Goal: Navigation & Orientation: Find specific page/section

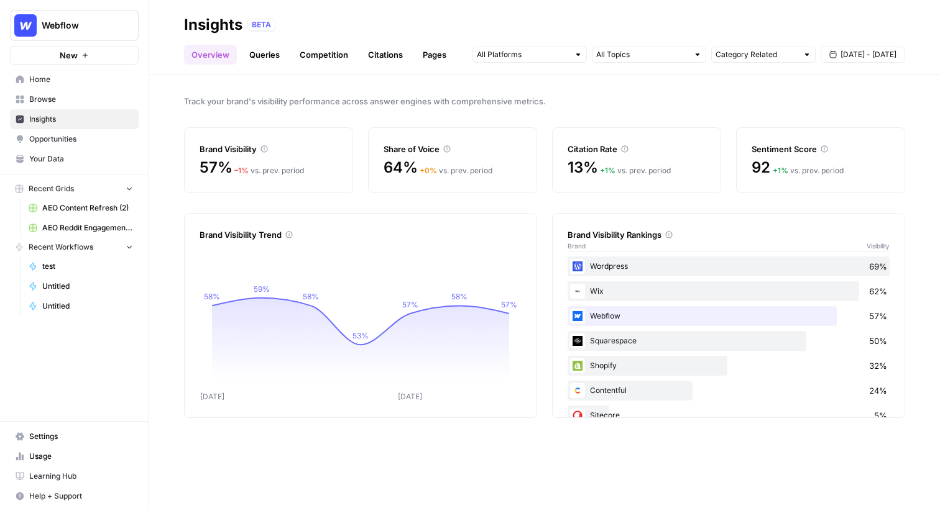
click at [56, 34] on button "Webflow" at bounding box center [74, 25] width 129 height 31
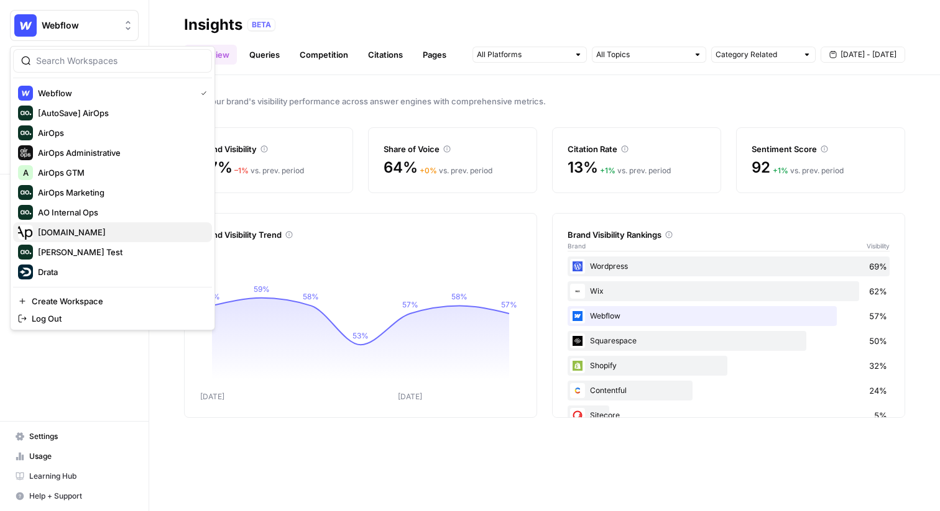
scroll to position [226, 0]
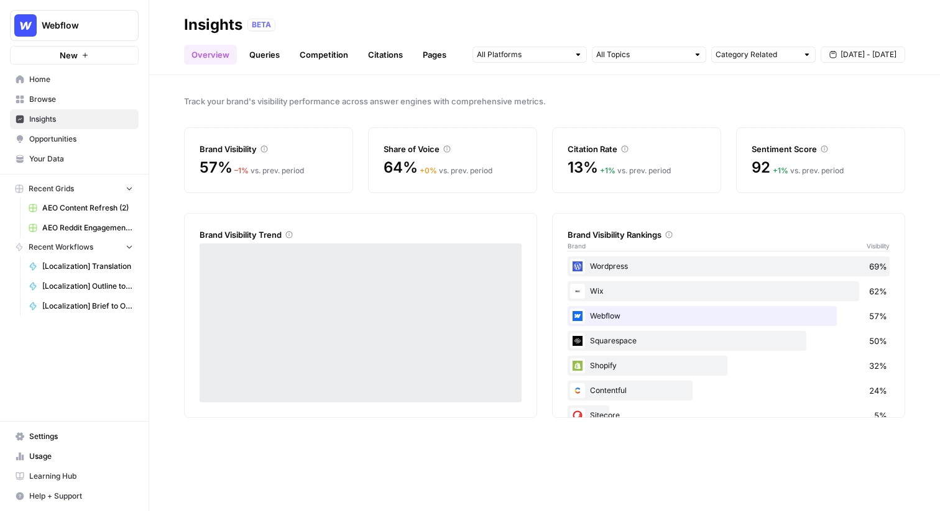
click at [68, 32] on button "Webflow" at bounding box center [74, 25] width 129 height 31
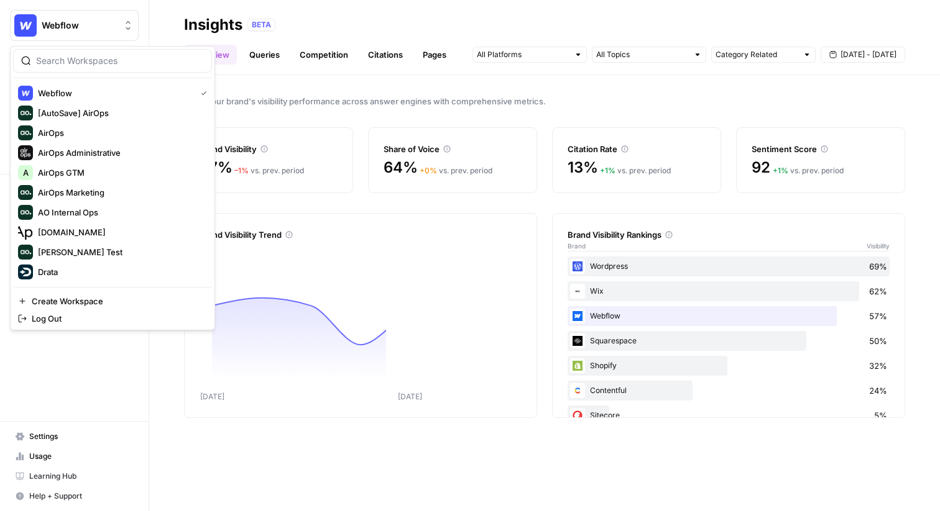
scroll to position [245, 0]
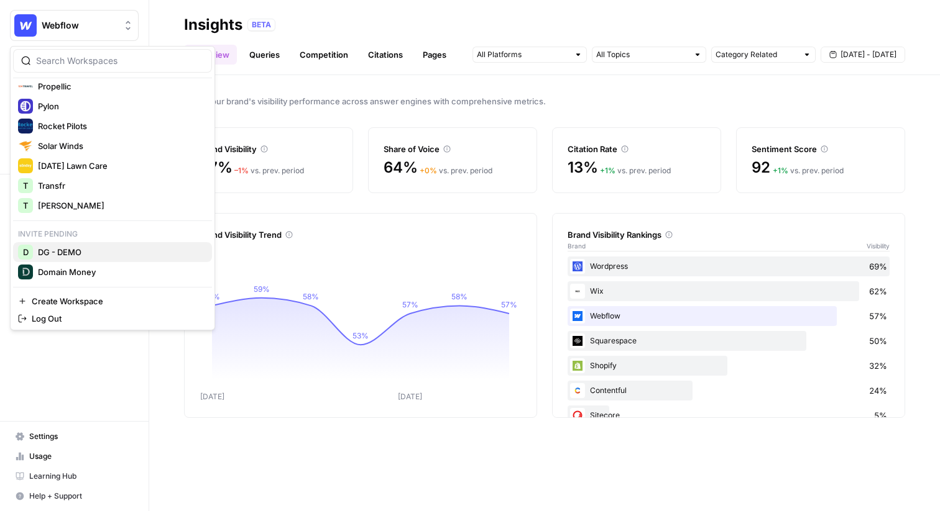
click at [68, 252] on span "DG - DEMO" at bounding box center [120, 252] width 164 height 12
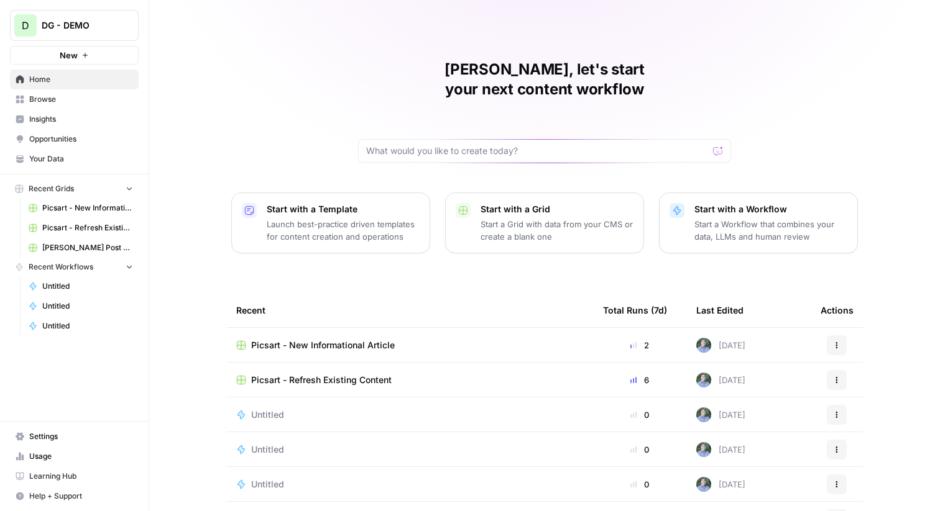
click at [48, 120] on span "Insights" at bounding box center [81, 119] width 104 height 11
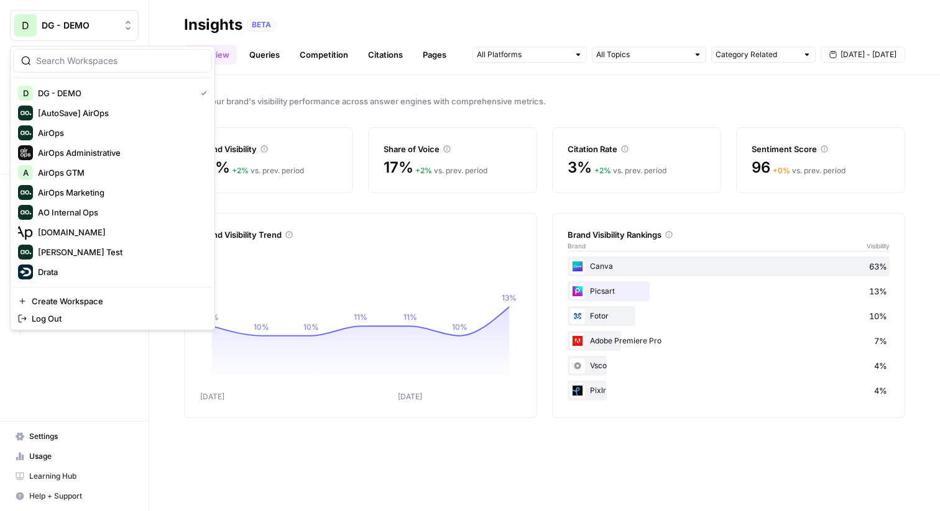
click at [74, 27] on span "DG - DEMO" at bounding box center [79, 25] width 75 height 12
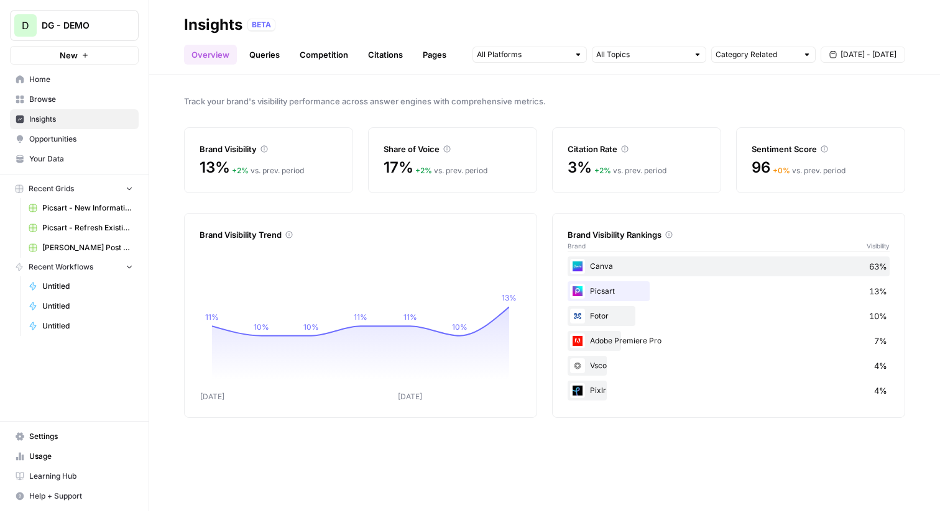
click at [257, 112] on div "Track your brand's visibility performance across answer engines with comprehens…" at bounding box center [544, 293] width 790 height 436
